Goal: Task Accomplishment & Management: Manage account settings

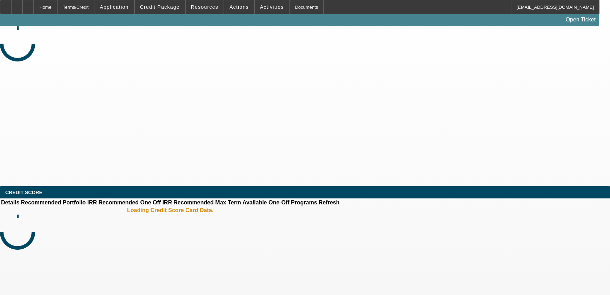
select select "4"
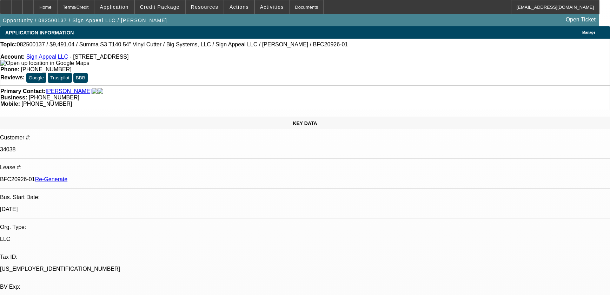
select select "0"
select select "6"
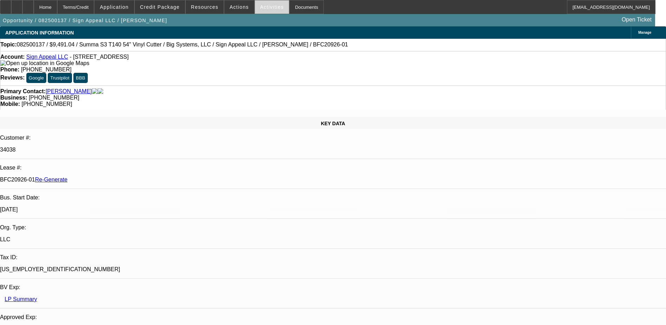
click at [266, 6] on span "Activities" at bounding box center [272, 7] width 24 height 6
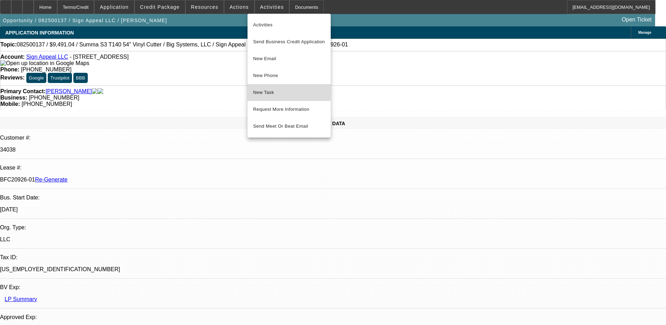
click at [262, 90] on span "New Task" at bounding box center [289, 92] width 72 height 8
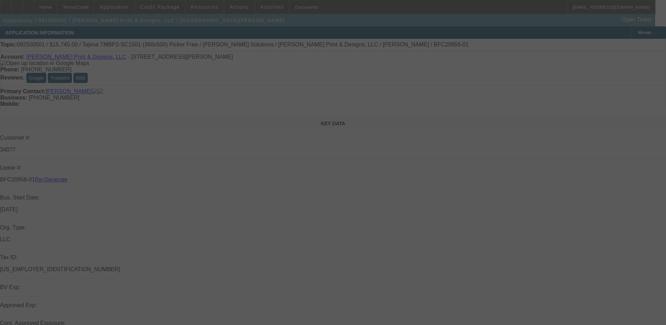
select select "3"
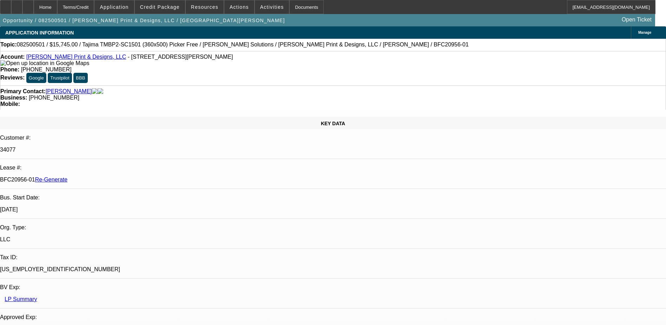
select select "0"
select select "2"
select select "0"
select select "1"
select select "2"
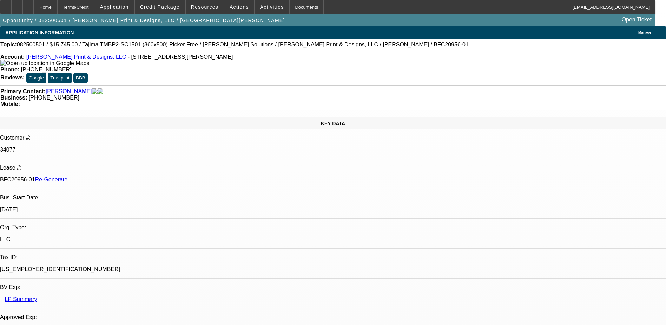
select select "6"
click at [164, 2] on span at bounding box center [160, 7] width 50 height 17
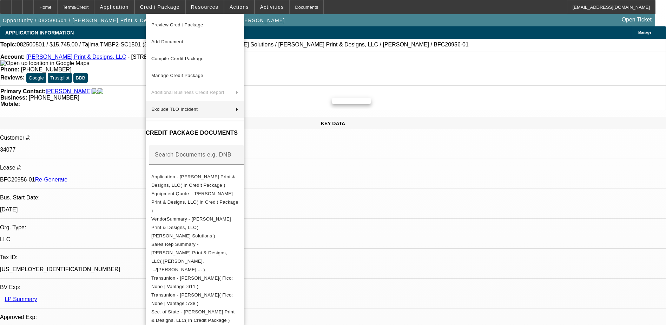
drag, startPoint x: 178, startPoint y: 29, endPoint x: 394, endPoint y: 142, distance: 244.0
click at [394, 142] on div "Preview Credit Package Add Document Compile Credit Package Manage Credit Packag…" at bounding box center [333, 162] width 666 height 325
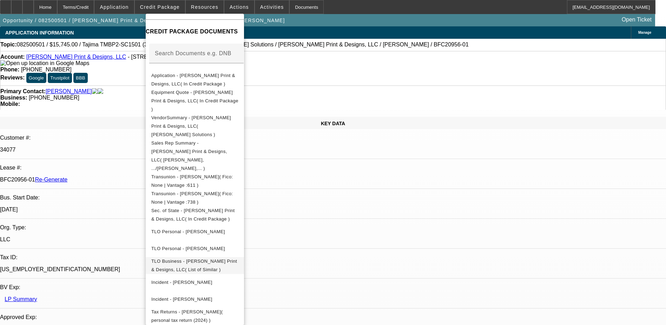
scroll to position [35, 0]
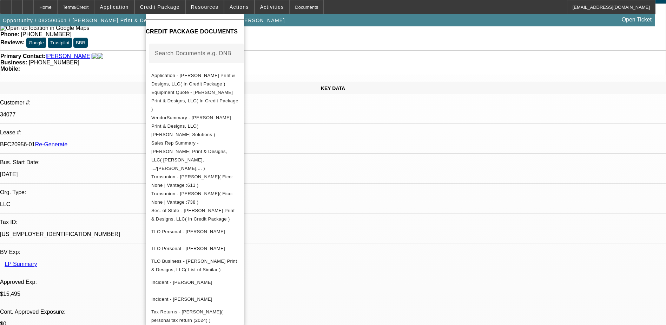
click at [381, 184] on div at bounding box center [333, 162] width 666 height 325
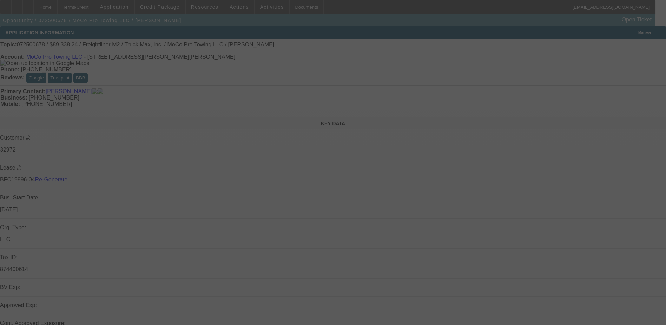
select select "3"
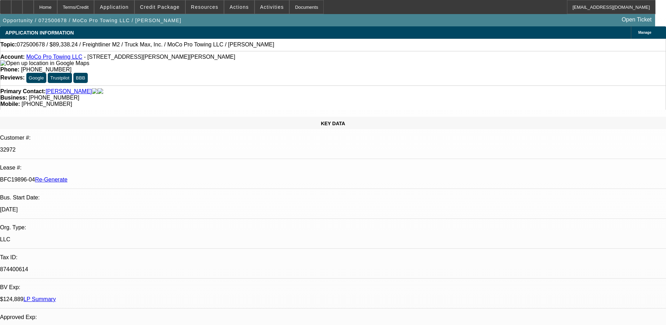
select select "0"
select select "6"
click at [294, 8] on div "Documents" at bounding box center [306, 7] width 34 height 14
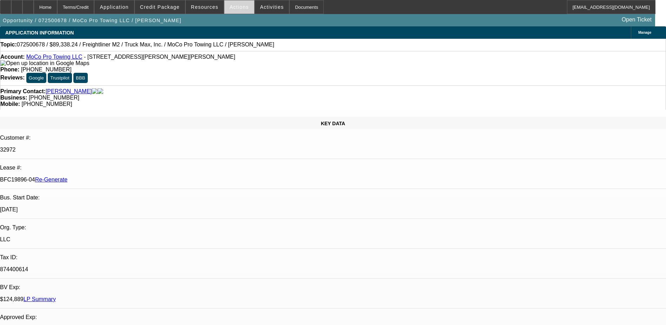
click at [234, 8] on span "Actions" at bounding box center [239, 7] width 19 height 6
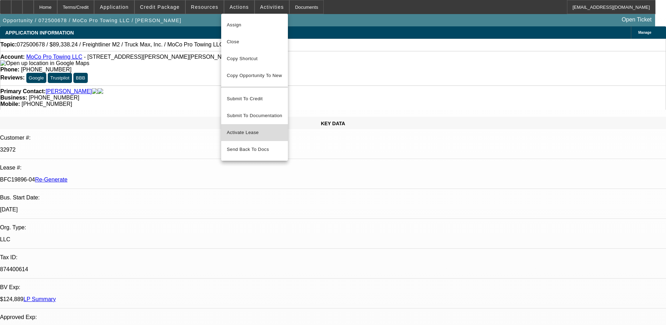
click at [246, 124] on button "Activate Lease" at bounding box center [254, 132] width 67 height 17
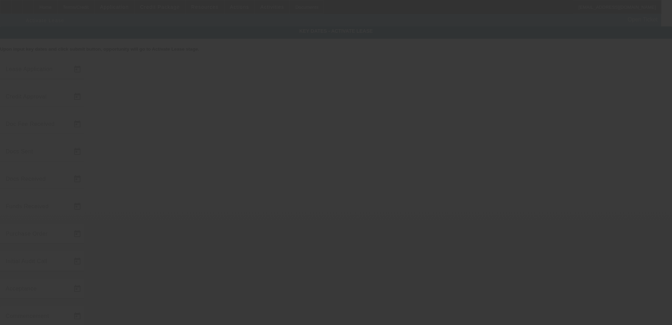
type input "7/29/2025"
type input "9/8/2025"
type input "9/9/2025"
type input "9/8/2025"
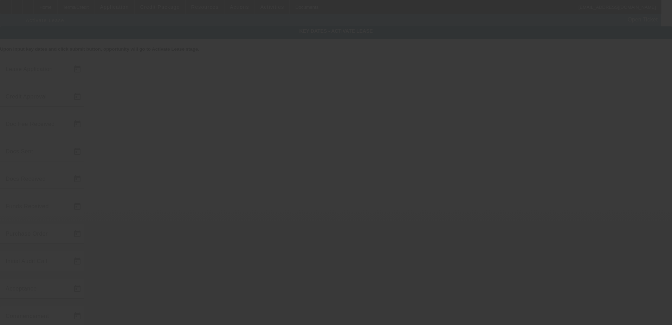
type input "9/9/2025"
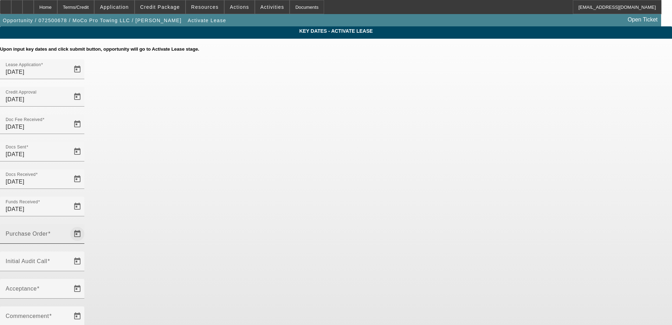
click at [86, 225] on span "Open calendar" at bounding box center [77, 233] width 17 height 17
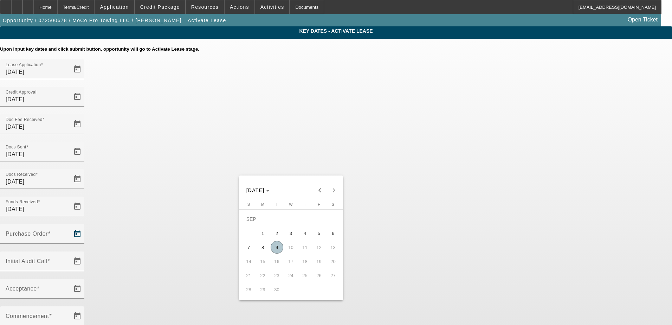
click at [276, 248] on span "9" at bounding box center [276, 247] width 13 height 13
type input "9/9/2025"
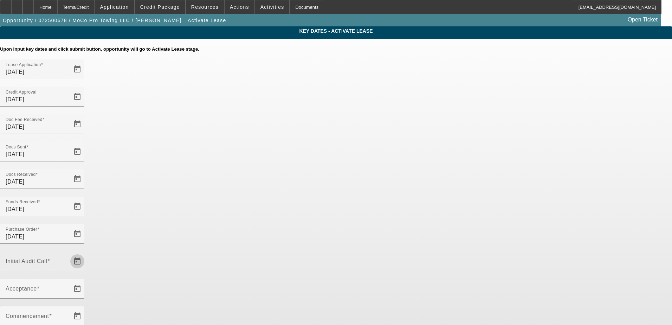
click at [86, 253] on span "Open calendar" at bounding box center [77, 261] width 17 height 17
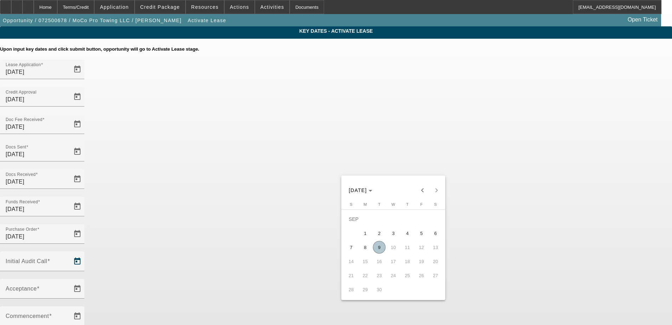
click at [376, 250] on span "9" at bounding box center [379, 247] width 13 height 13
type input "9/9/2025"
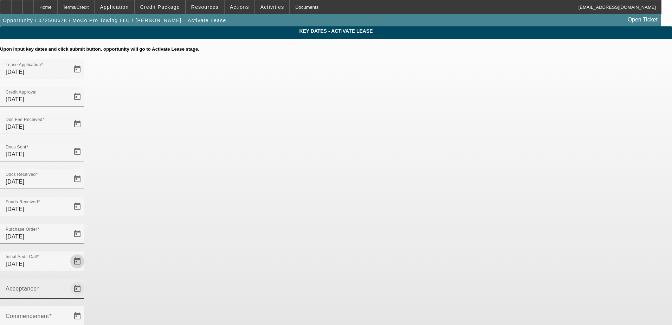
click at [86, 280] on span "Open calendar" at bounding box center [77, 288] width 17 height 17
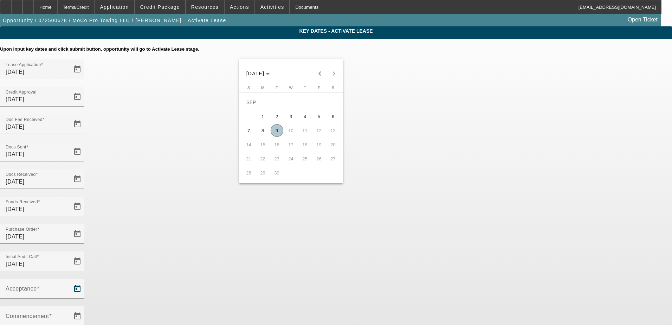
click at [277, 127] on span "9" at bounding box center [276, 130] width 13 height 13
type input "9/9/2025"
type input "10/1/2025"
type input "11/1/2025"
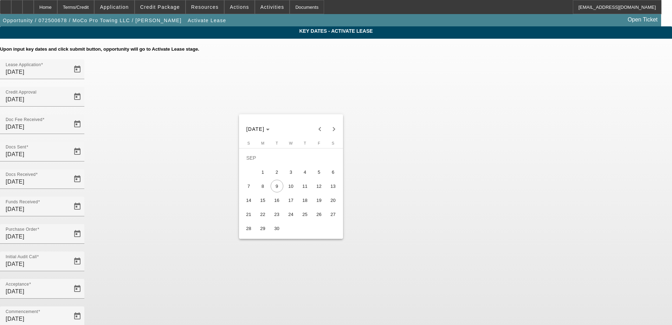
click at [306, 186] on span "11" at bounding box center [305, 185] width 13 height 13
type input "9/11/2025"
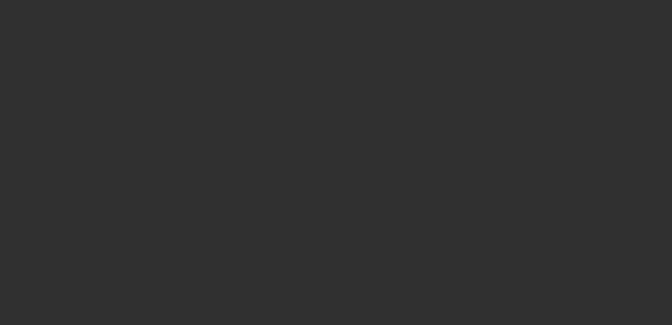
select select "4"
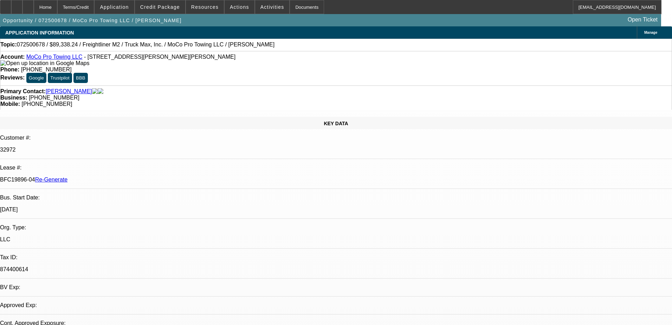
select select "0"
select select "6"
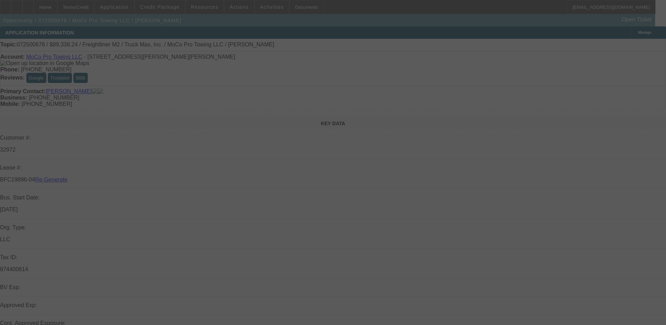
select select "4"
select select "0"
select select "6"
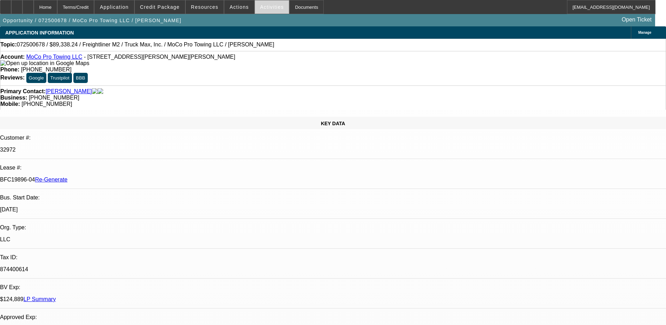
click at [261, 7] on span "Activities" at bounding box center [272, 7] width 24 height 6
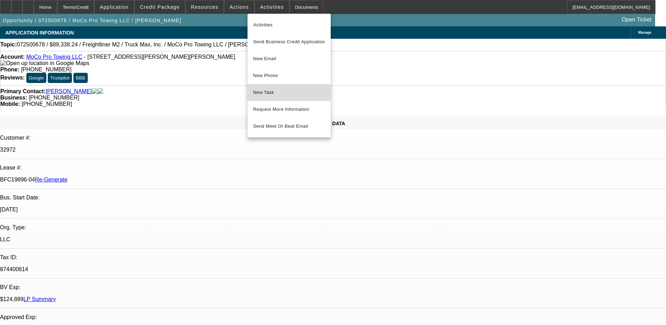
click at [261, 91] on span "New Task" at bounding box center [289, 92] width 72 height 8
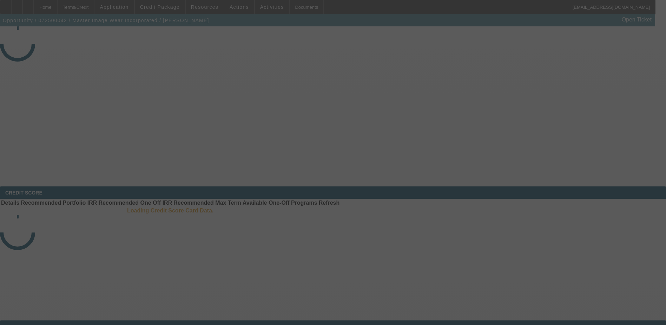
select select "3"
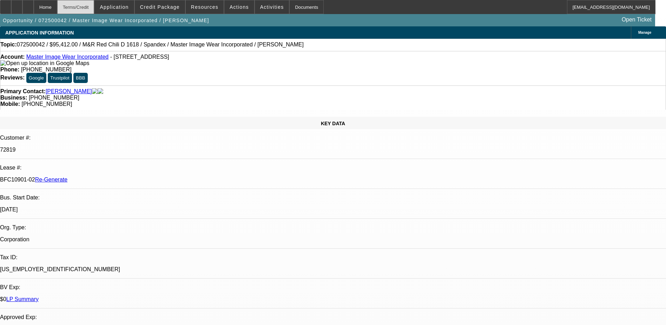
select select "0"
select select "0.1"
select select "1"
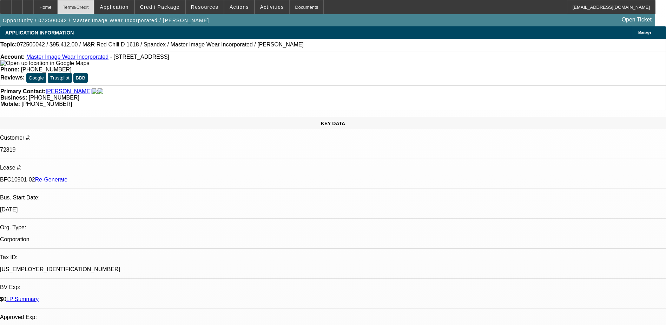
select select "4"
click at [93, 8] on div "Terms/Credit" at bounding box center [75, 7] width 37 height 14
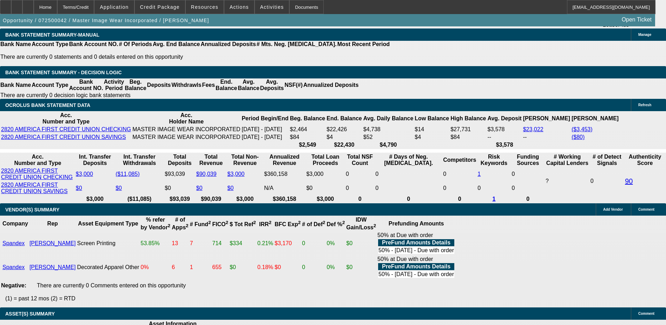
scroll to position [1535, 0]
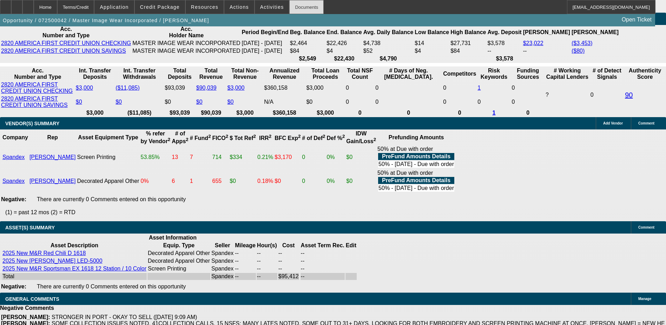
click at [292, 7] on div "Documents" at bounding box center [306, 7] width 34 height 14
